Goal: Transaction & Acquisition: Book appointment/travel/reservation

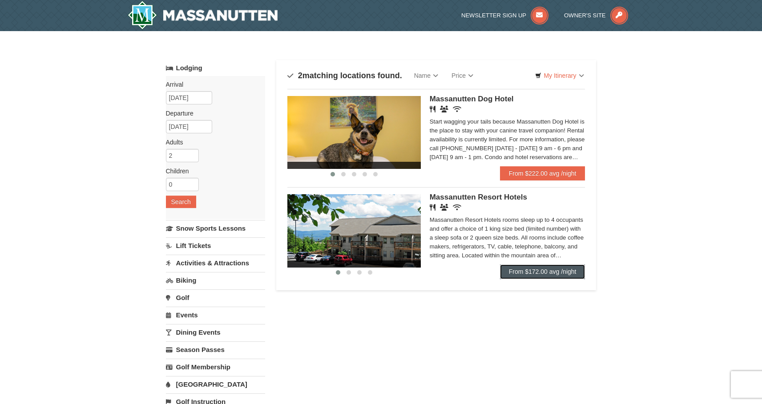
click at [526, 266] on link "From $172.00 avg /night" at bounding box center [542, 272] width 85 height 14
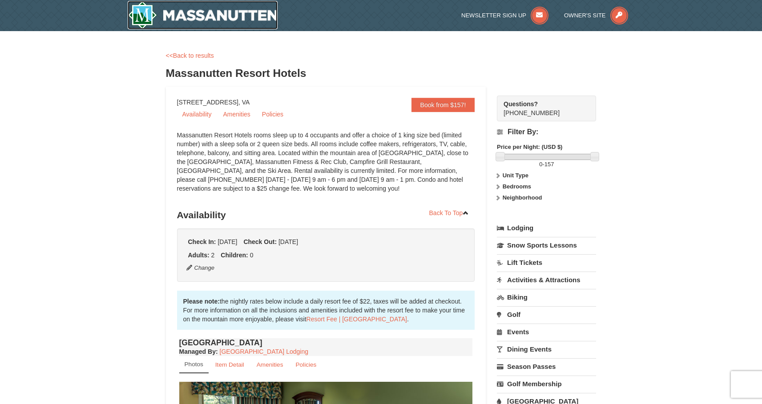
click at [217, 16] on img at bounding box center [203, 15] width 150 height 28
